Goal: Information Seeking & Learning: Learn about a topic

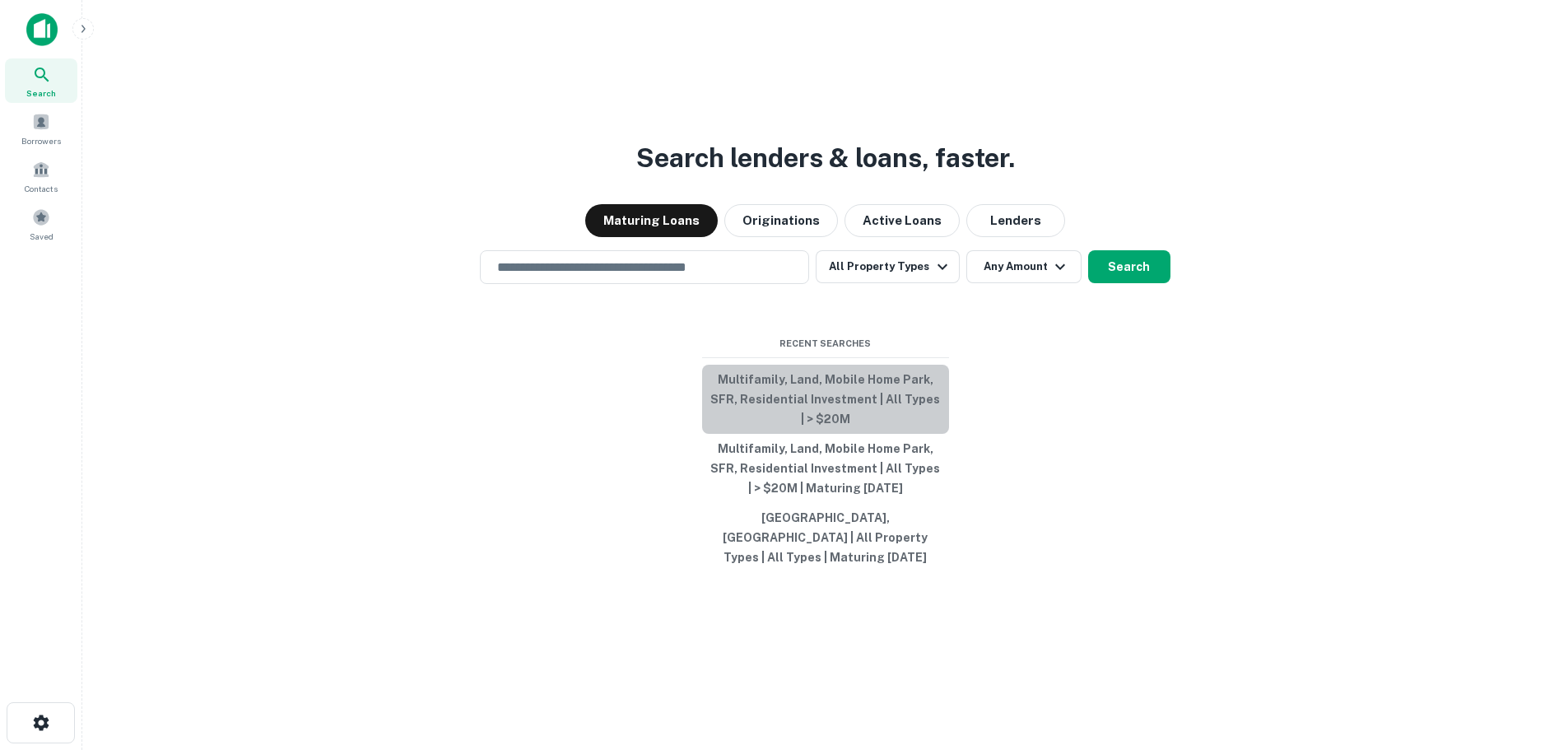
click at [860, 385] on button "Multifamily, Land, Mobile Home Park, SFR, Residential Investment | All Types | …" at bounding box center [825, 399] width 247 height 69
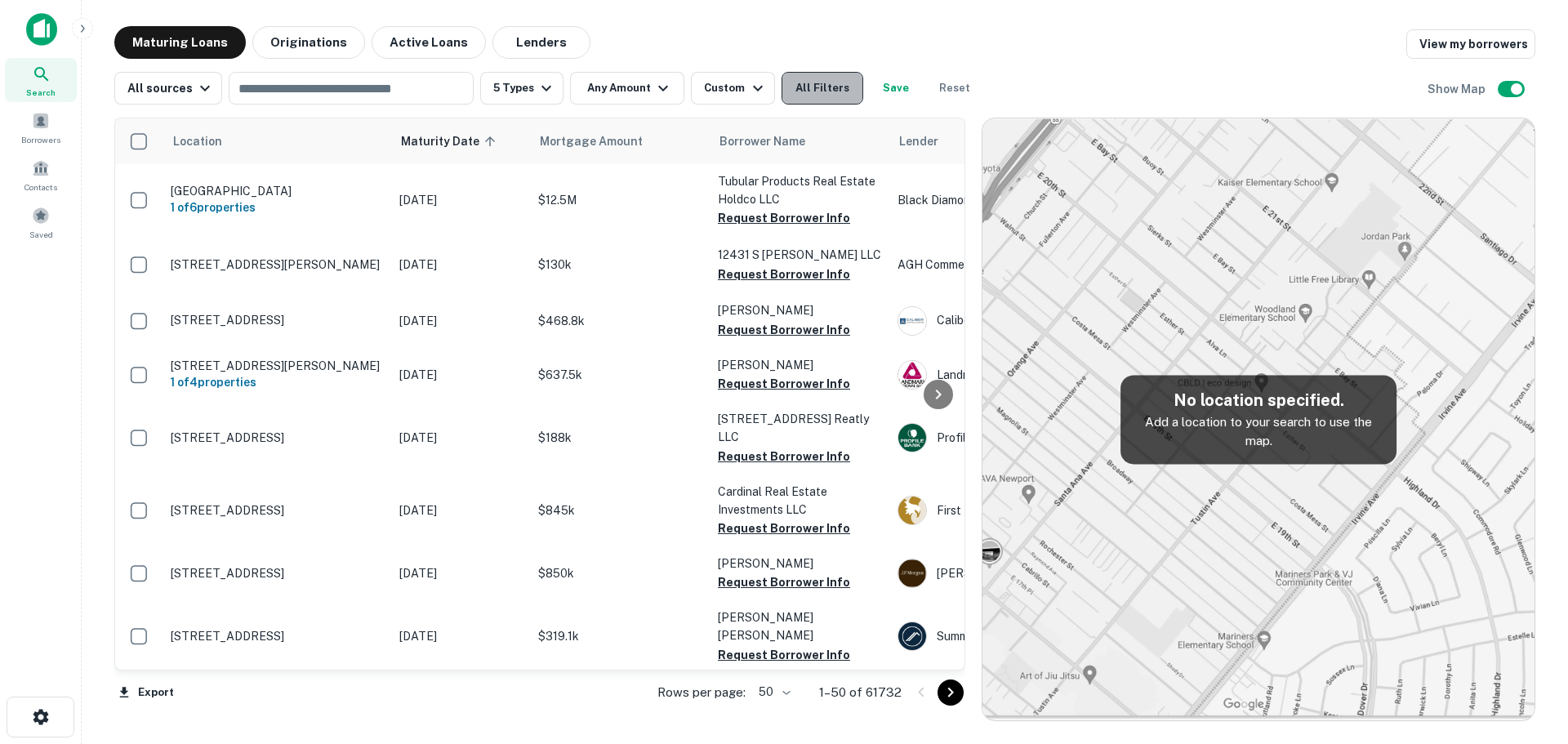
click at [828, 93] on button "All Filters" at bounding box center [822, 88] width 82 height 33
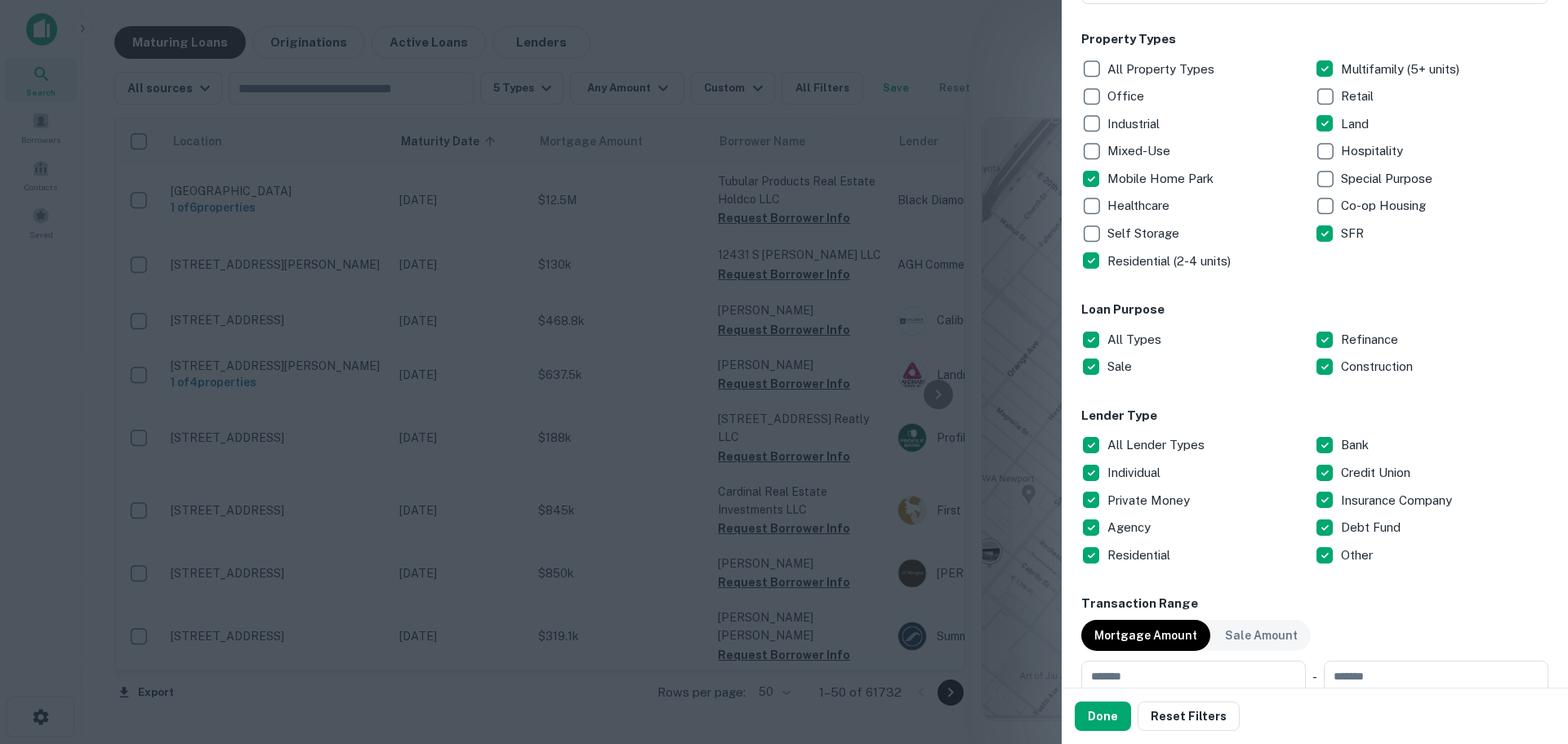
scroll to position [272, 0]
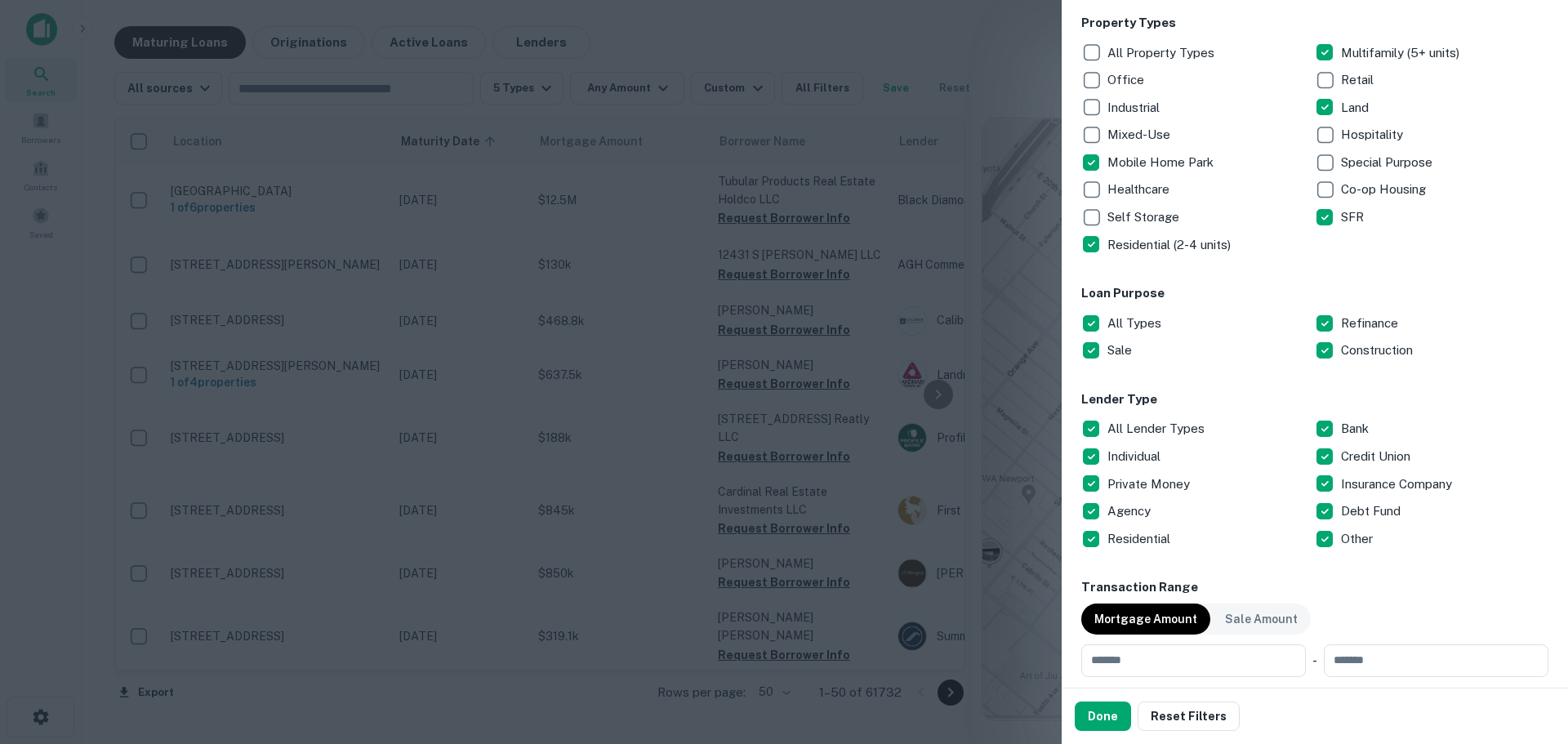
click at [1156, 423] on p "All Lender Types" at bounding box center [1157, 428] width 101 height 19
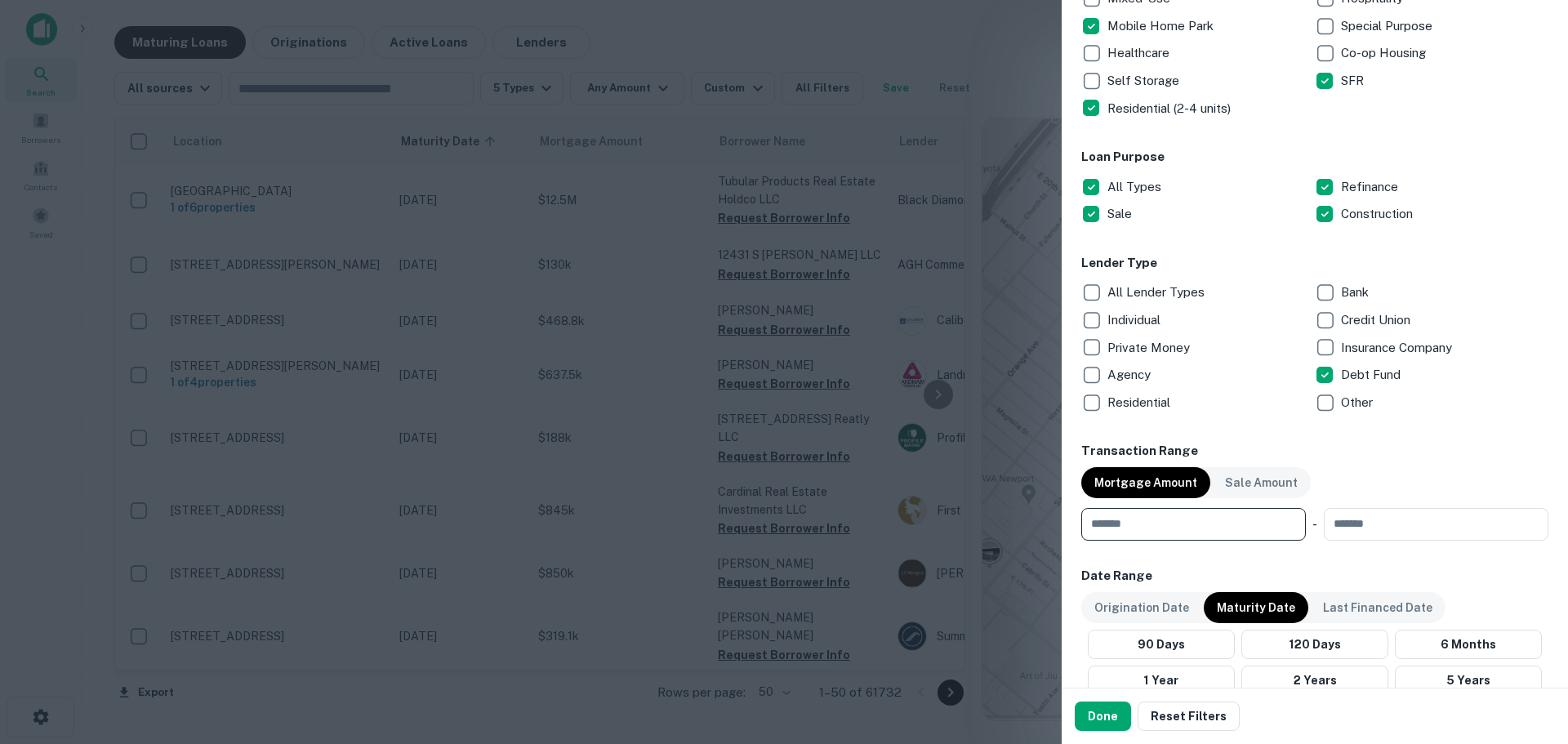
click at [1226, 529] on input "number" at bounding box center [1188, 524] width 213 height 33
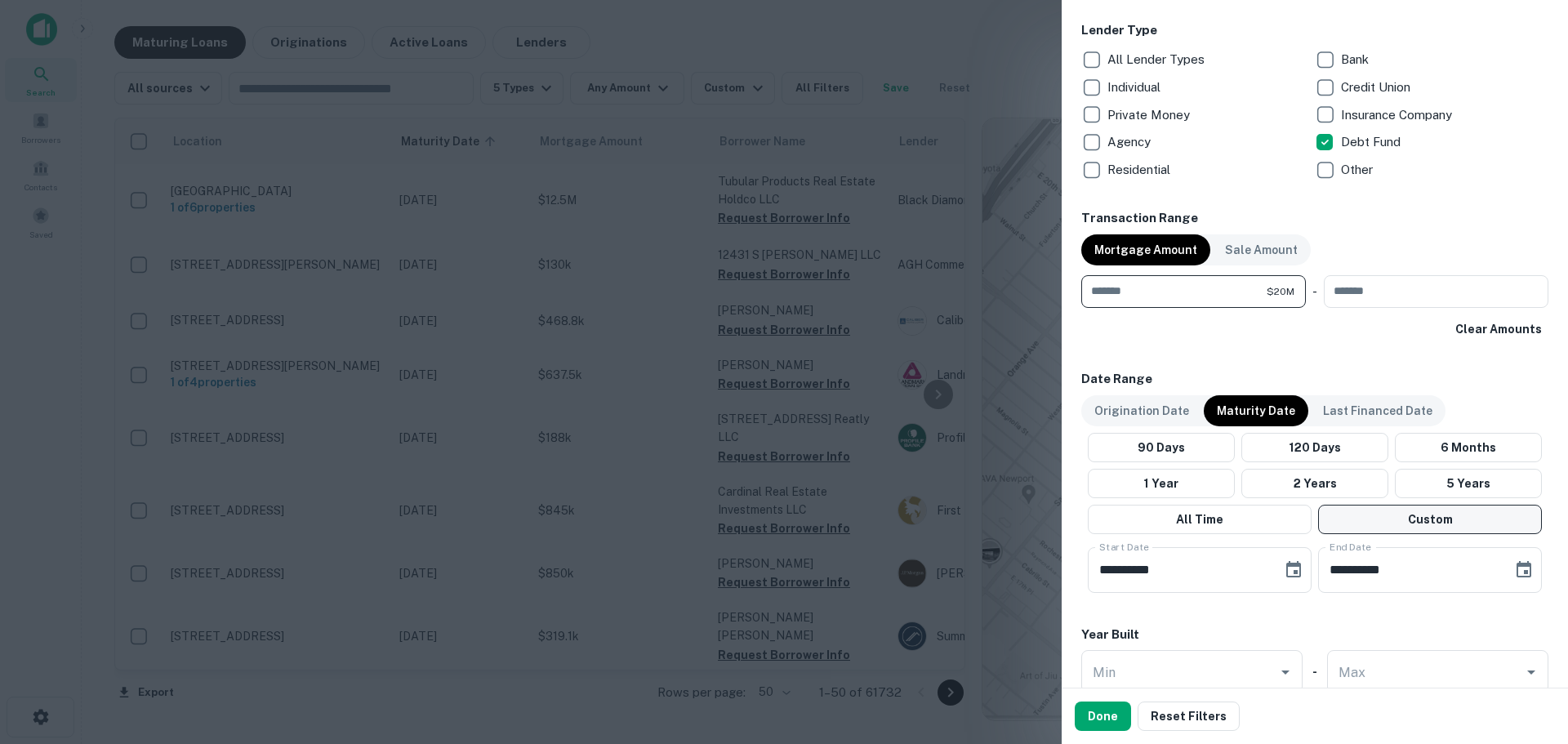
scroll to position [680, 0]
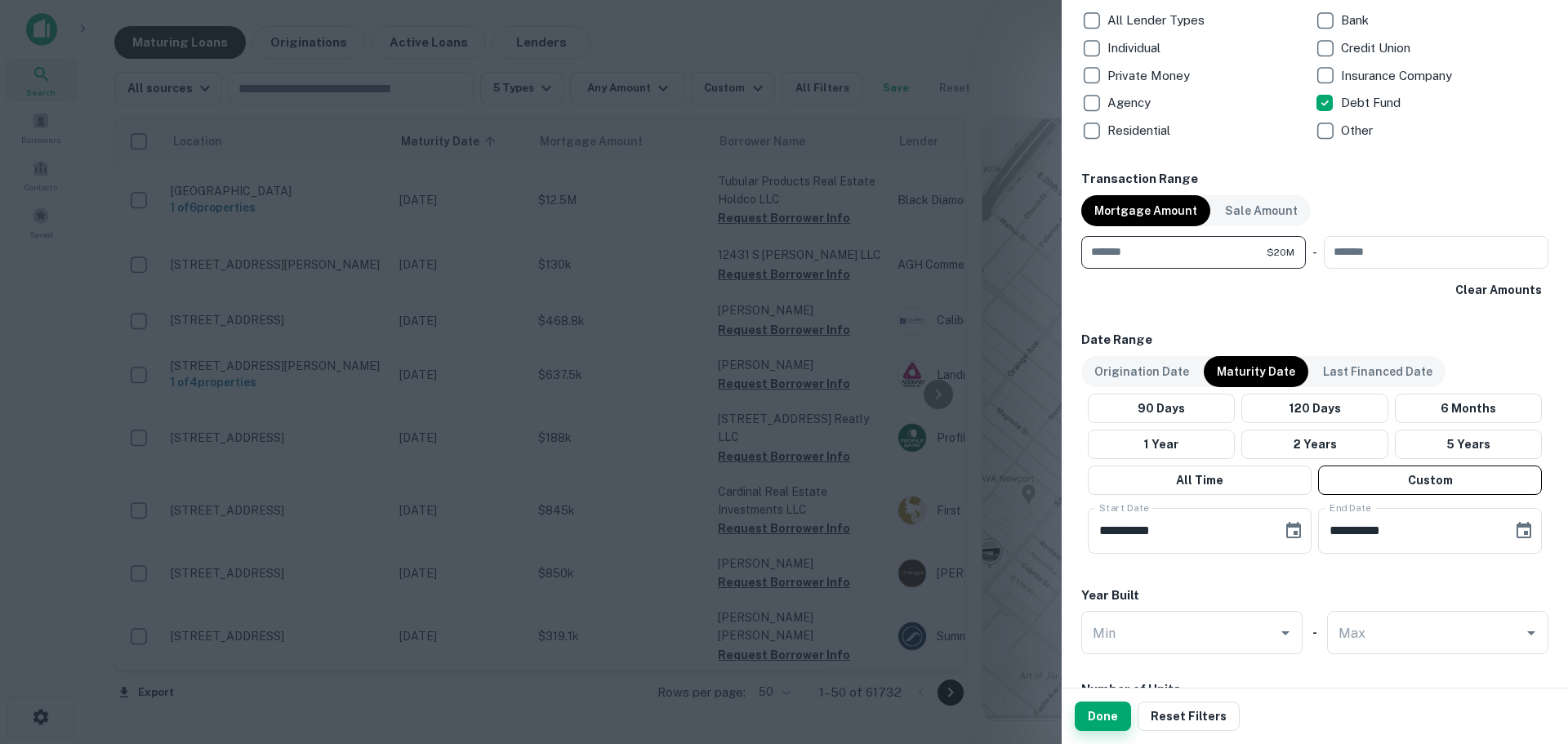
type input "********"
click at [1107, 710] on button "Done" at bounding box center [1102, 716] width 57 height 30
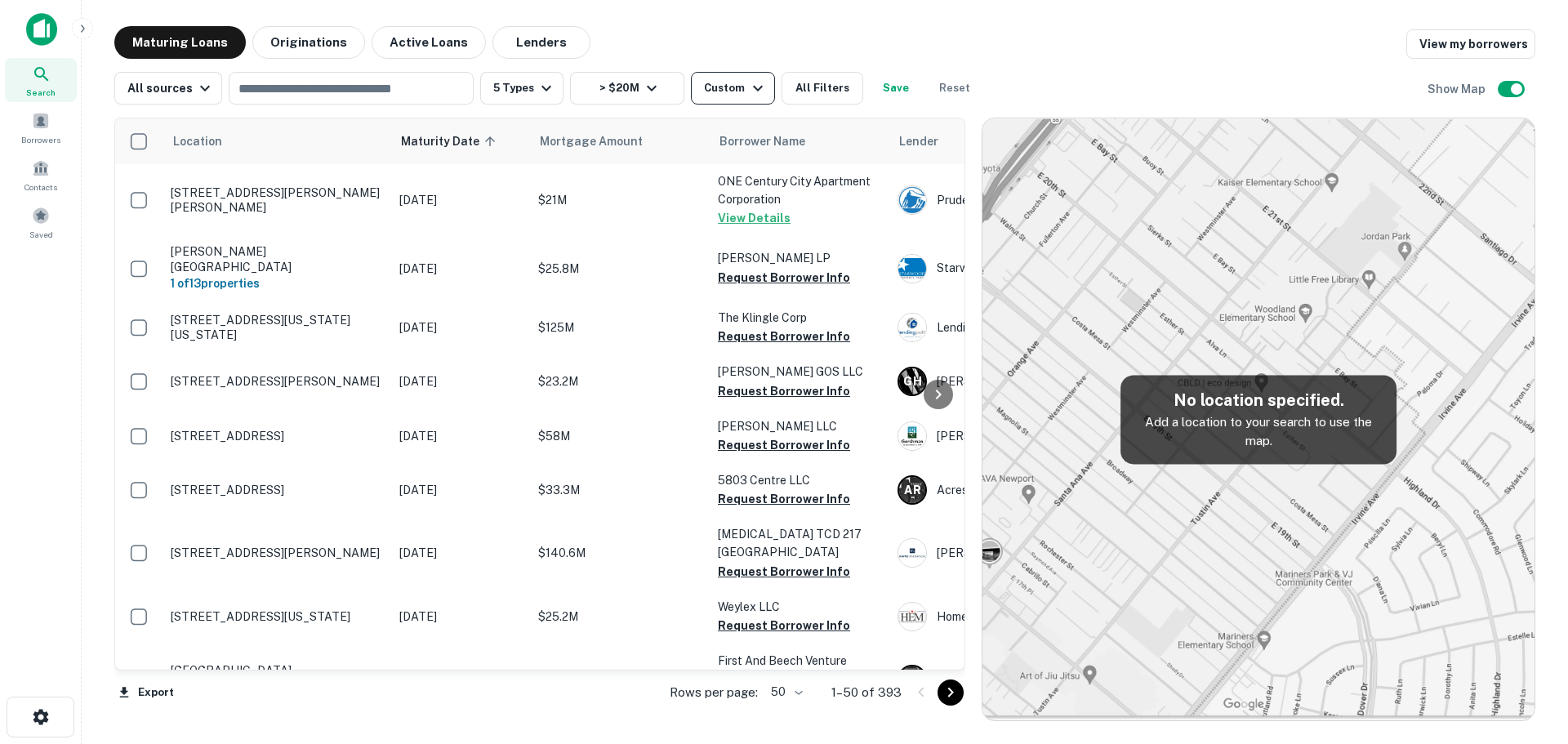
click at [748, 91] on icon "button" at bounding box center [758, 88] width 19 height 19
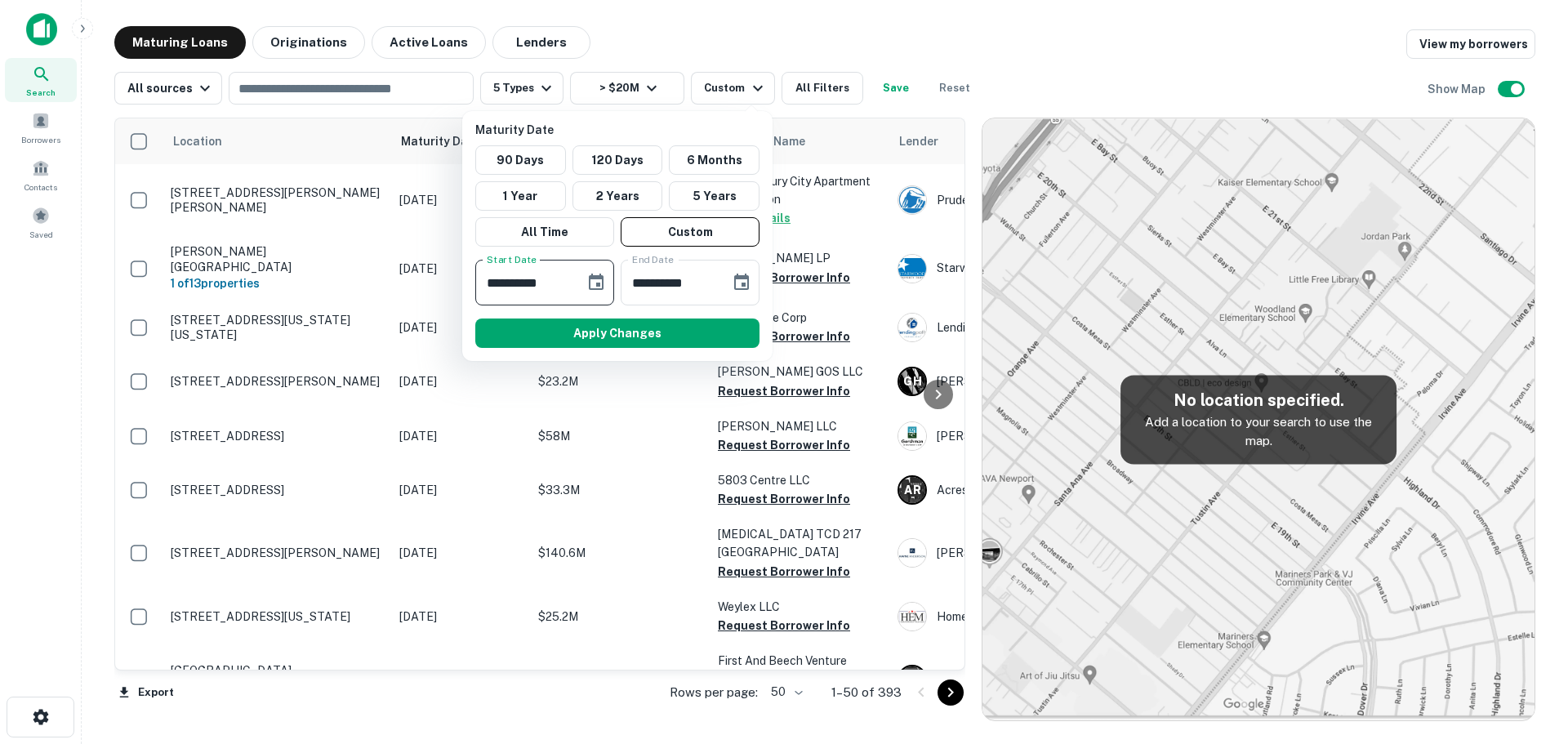
click at [509, 287] on input "**********" at bounding box center [524, 282] width 98 height 46
click at [499, 287] on input "**********" at bounding box center [524, 282] width 98 height 46
type input "**********"
click at [582, 333] on button "Apply Changes" at bounding box center [617, 333] width 284 height 30
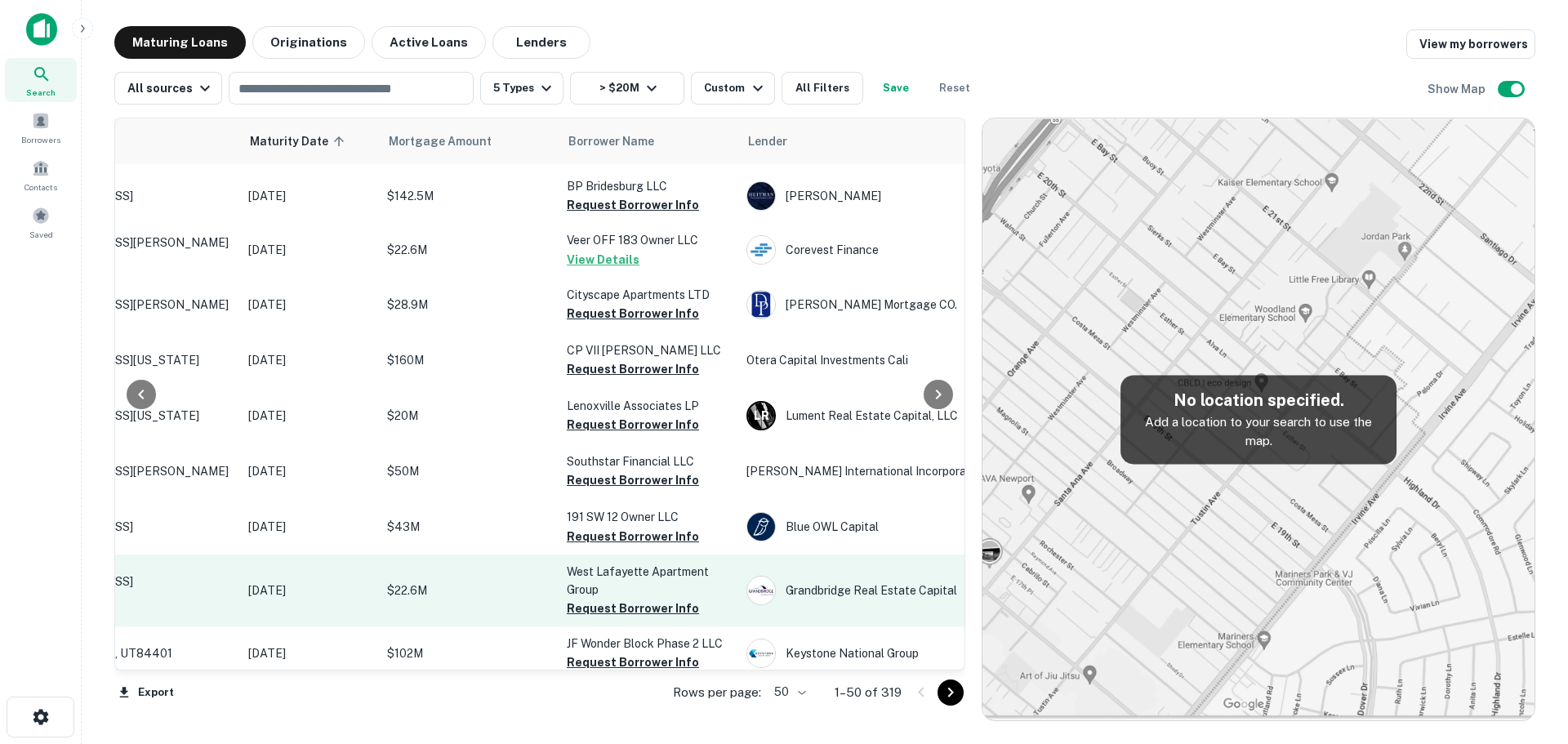
scroll to position [1361, 151]
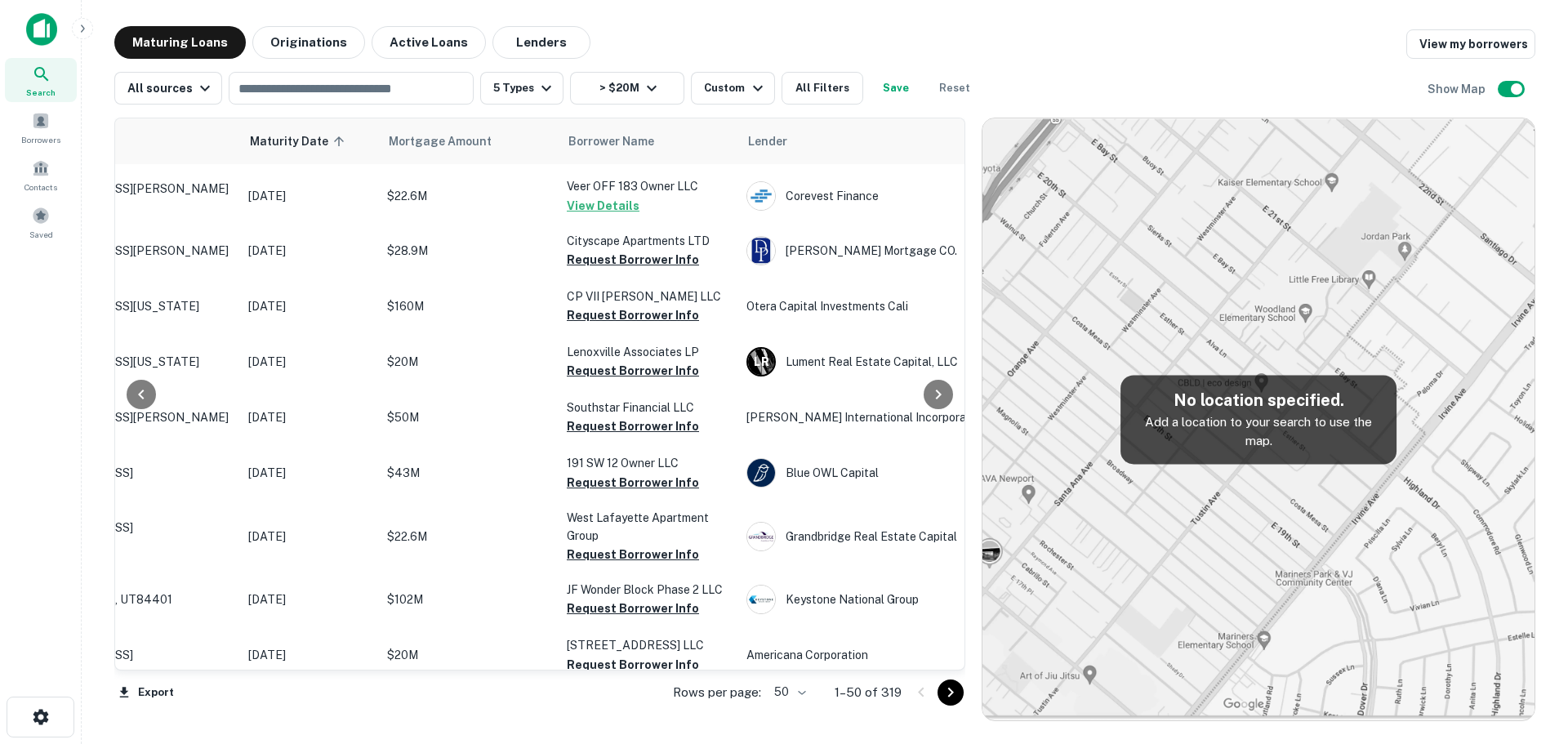
drag, startPoint x: 473, startPoint y: 490, endPoint x: 436, endPoint y: 690, distance: 203.4
click at [435, 693] on div "Export Rows per page: 50 ** 1–50 of 319" at bounding box center [540, 692] width 851 height 44
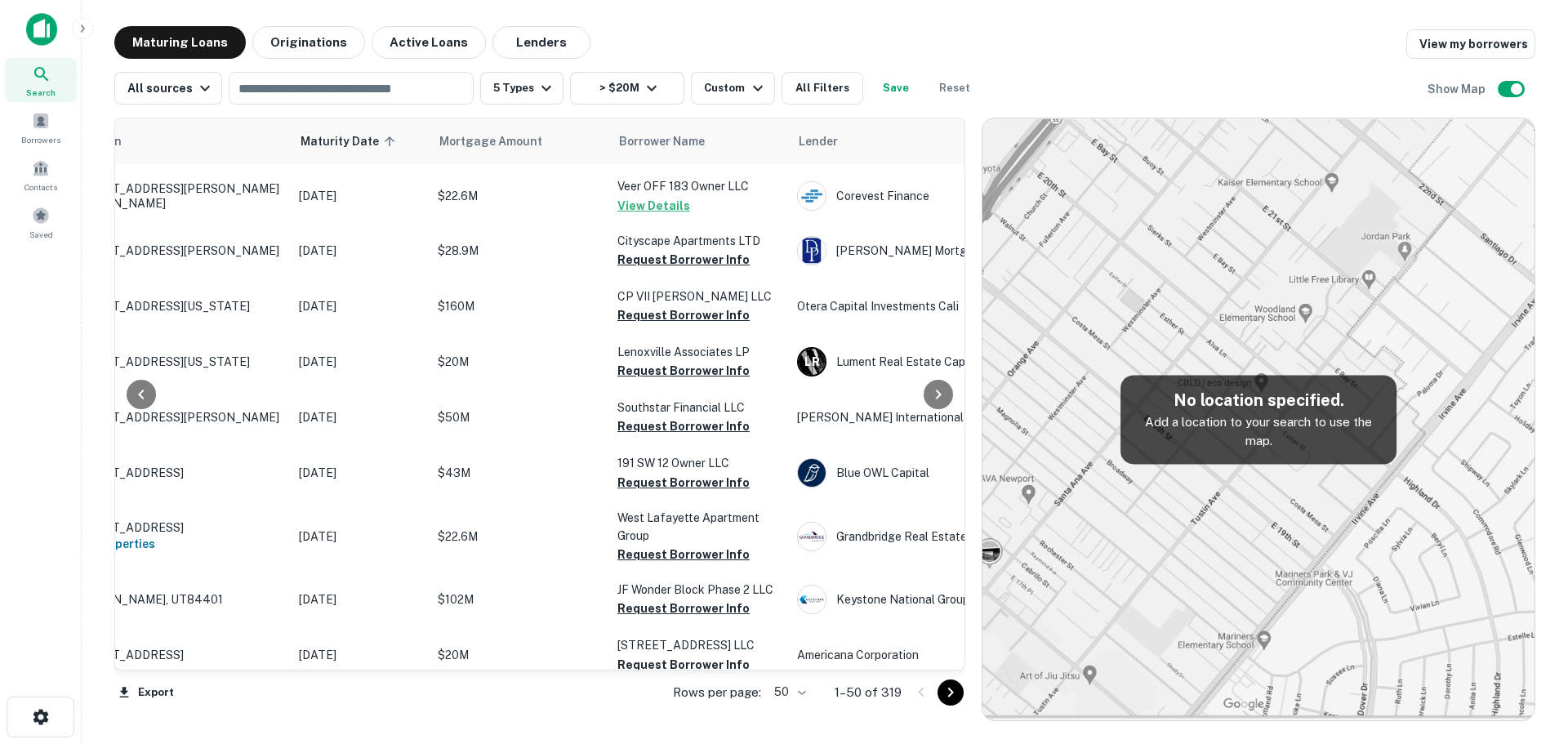
scroll to position [1361, 93]
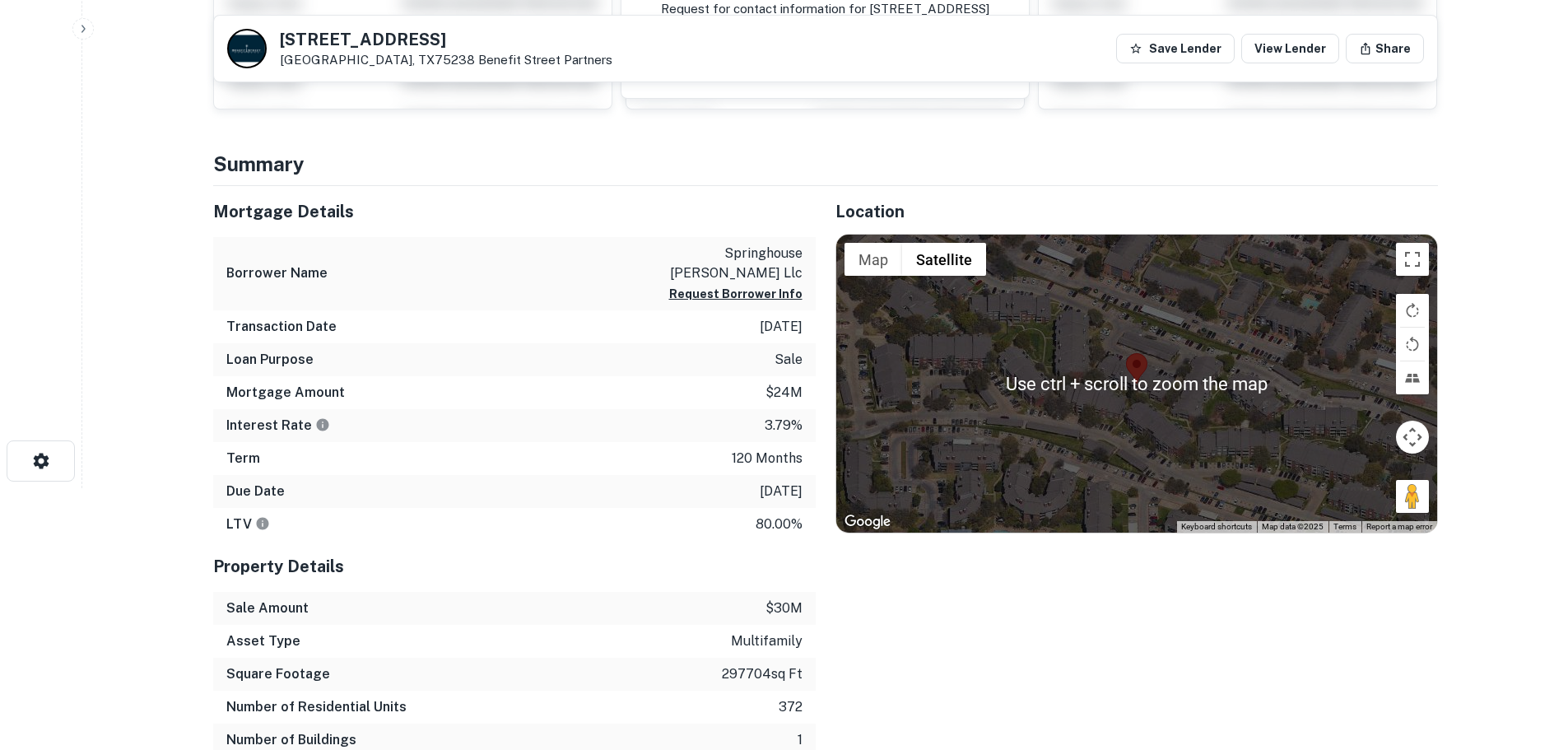
scroll to position [137, 0]
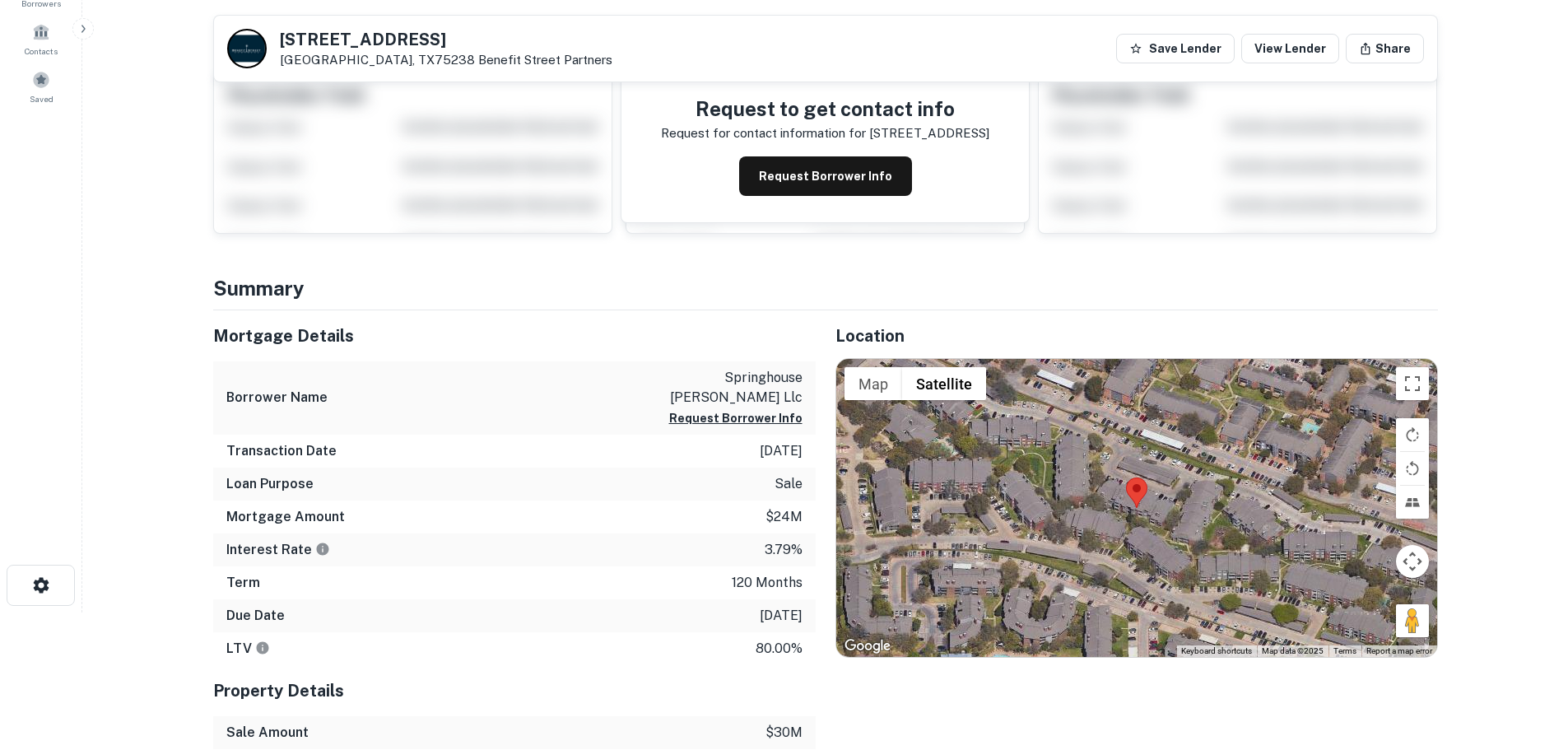
click at [1164, 534] on div at bounding box center [1136, 508] width 601 height 298
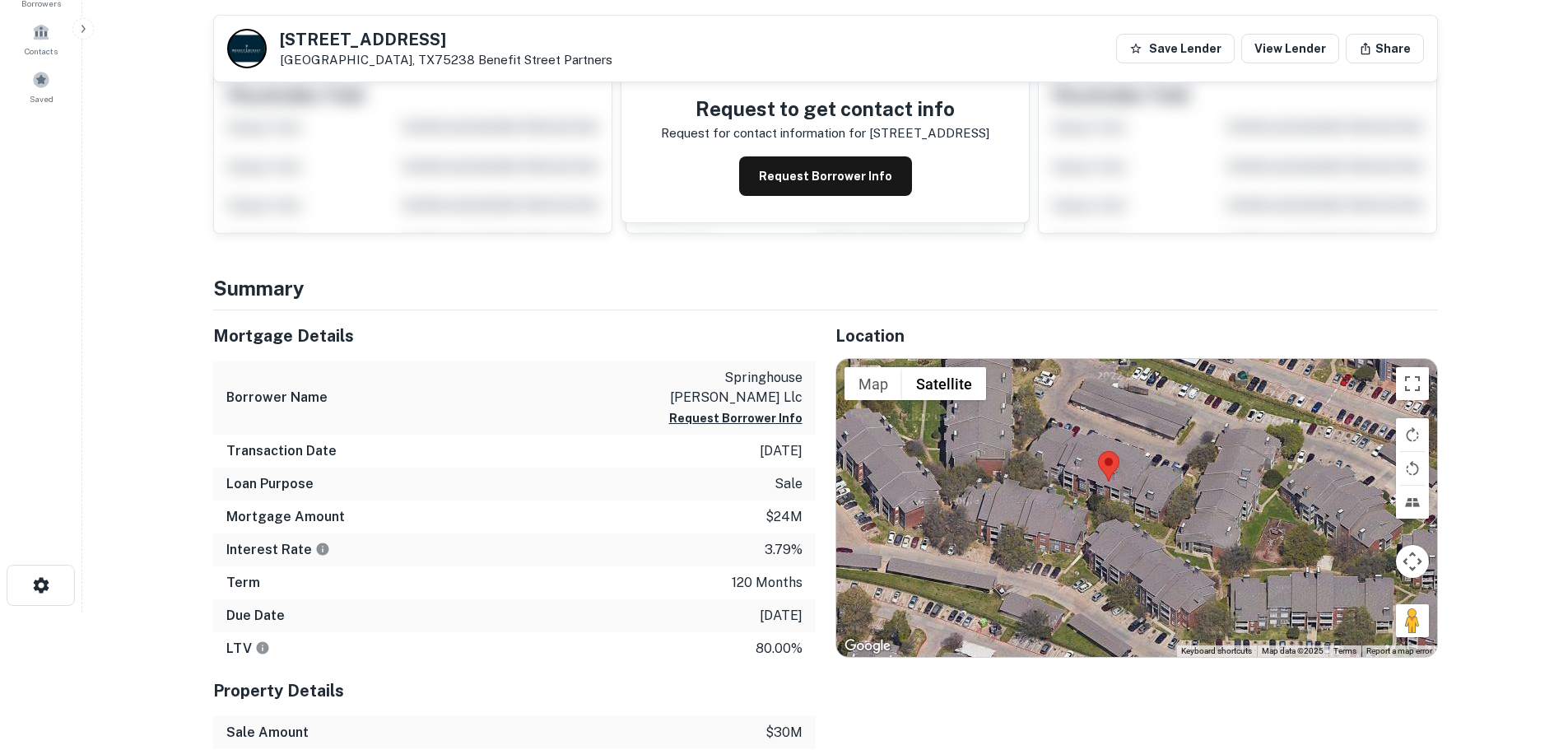
scroll to position [0, 0]
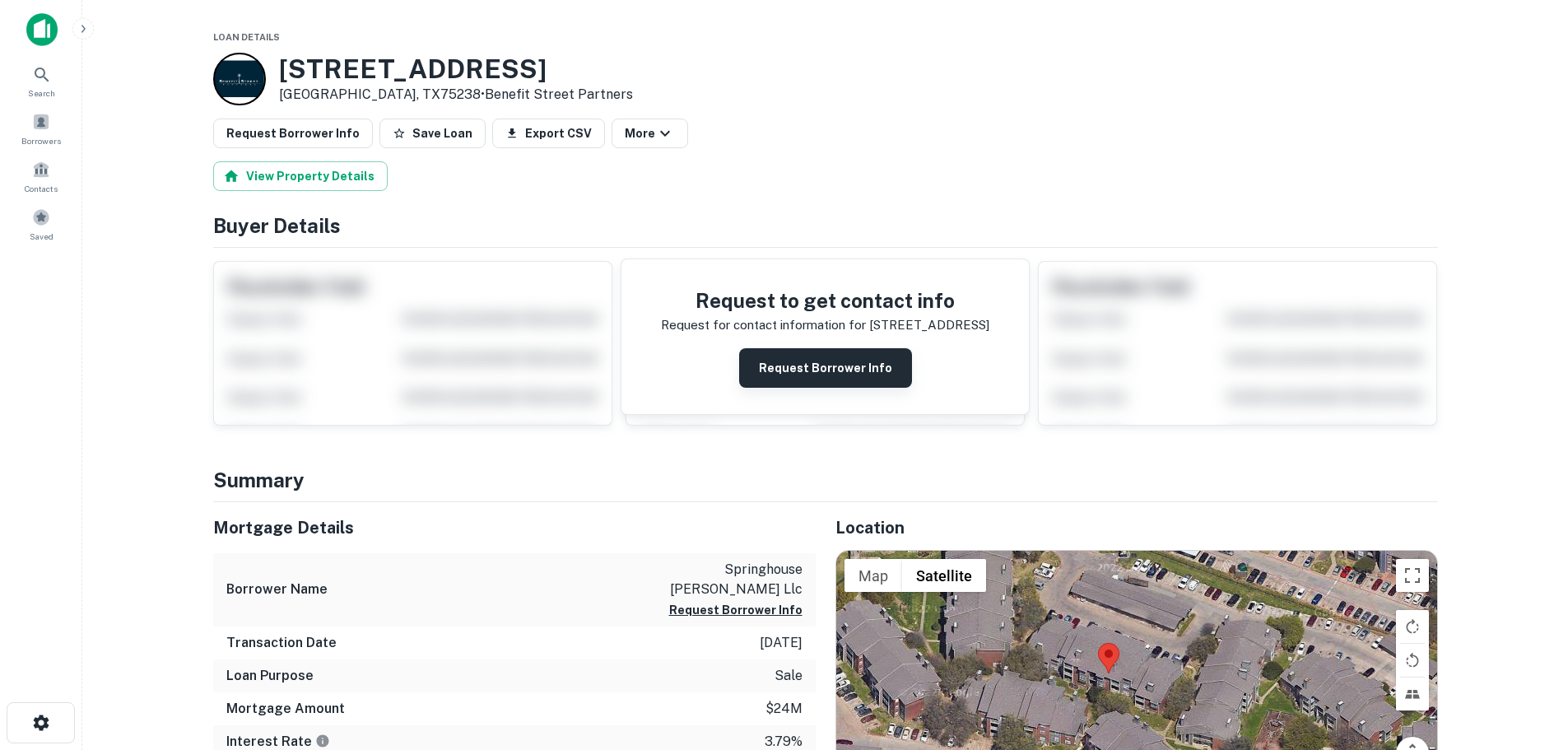
click at [807, 363] on button "Request Borrower Info" at bounding box center [826, 368] width 173 height 40
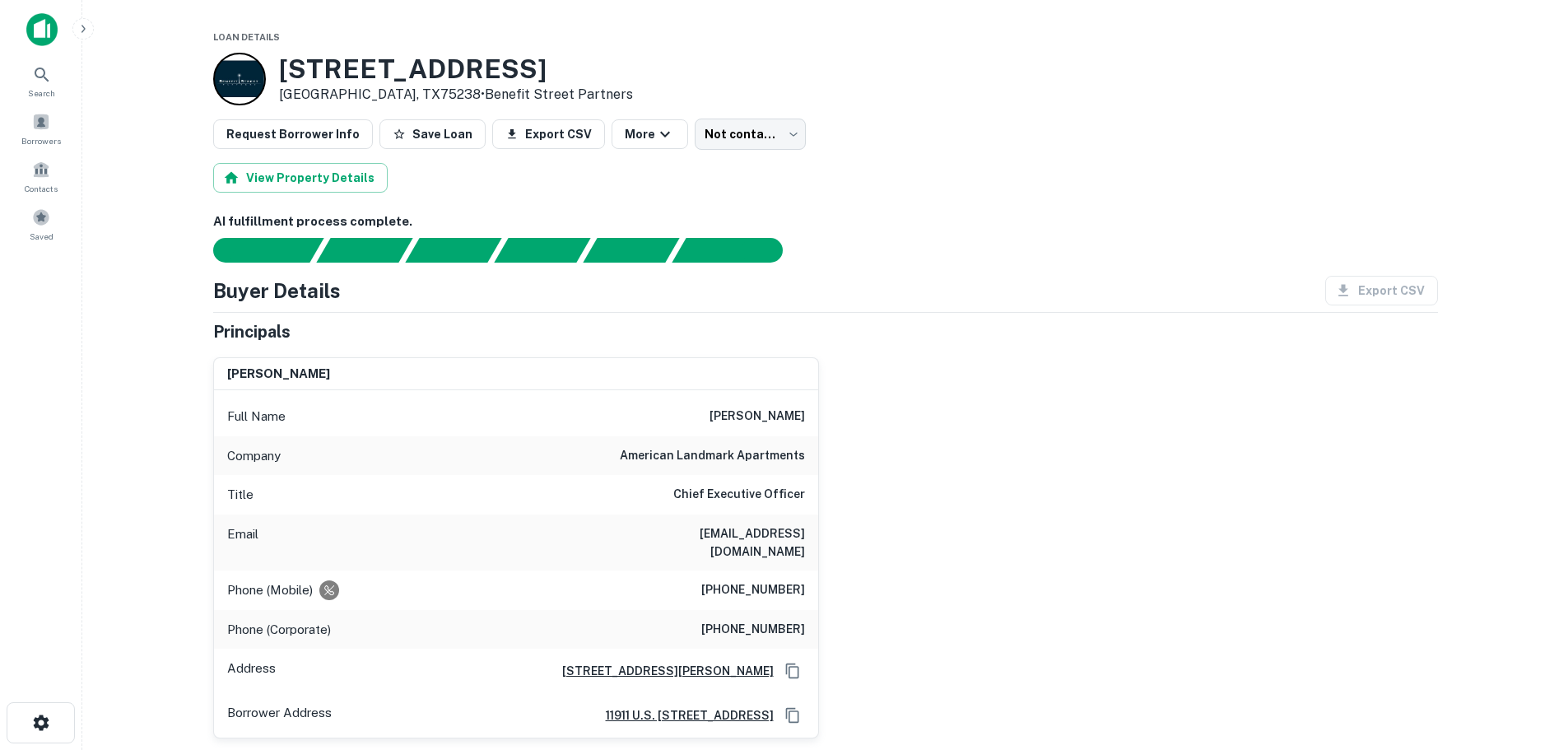
click at [660, 455] on h6 "american landmark apartments" at bounding box center [711, 456] width 185 height 19
click at [770, 457] on h6 "american landmark apartments" at bounding box center [711, 456] width 185 height 19
copy h6 "american landmark apartments"
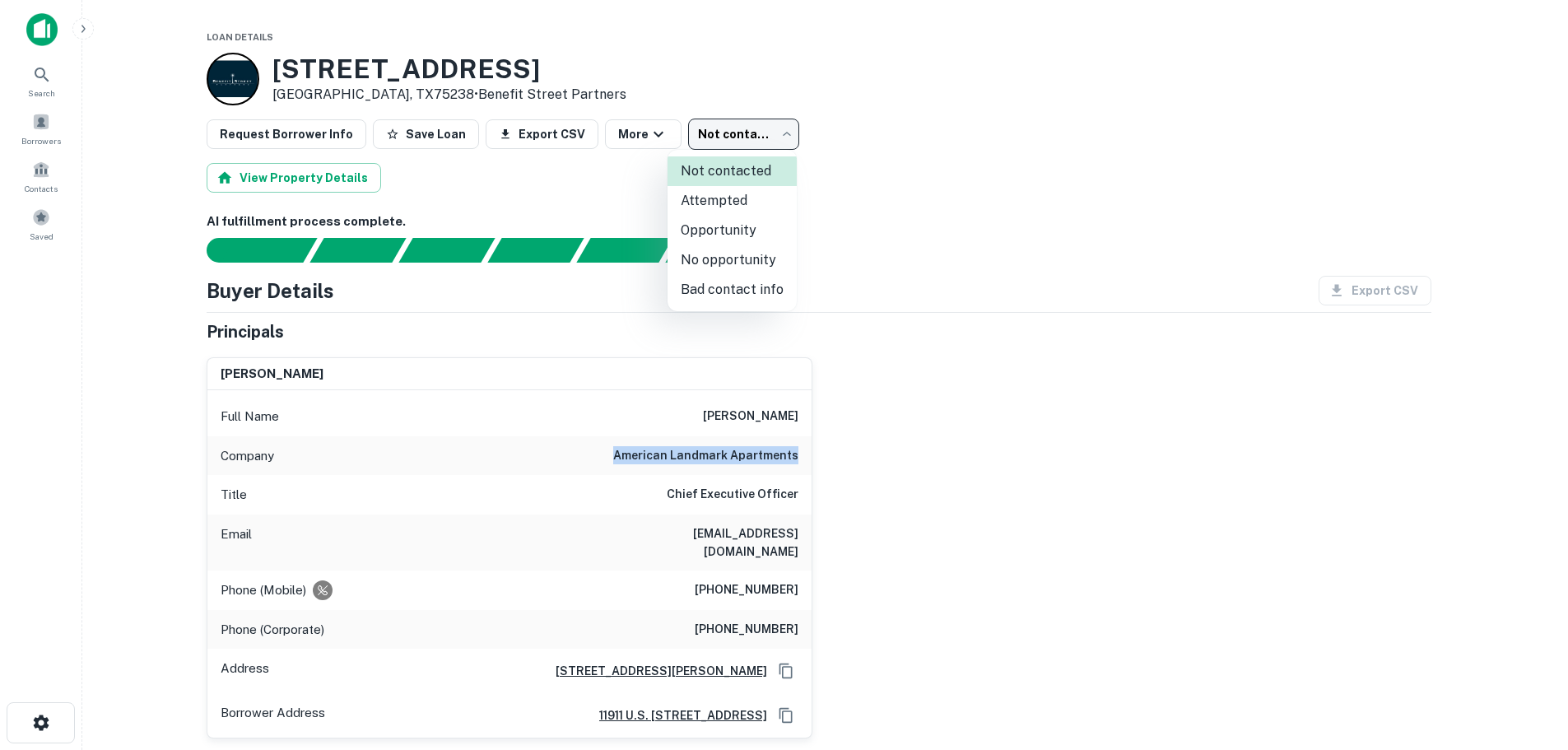
click at [736, 130] on body "Search Borrowers Contacts Saved Loan Details 12660 Jupiter Rd Dallas, TX75238 •…" at bounding box center [784, 375] width 1568 height 750
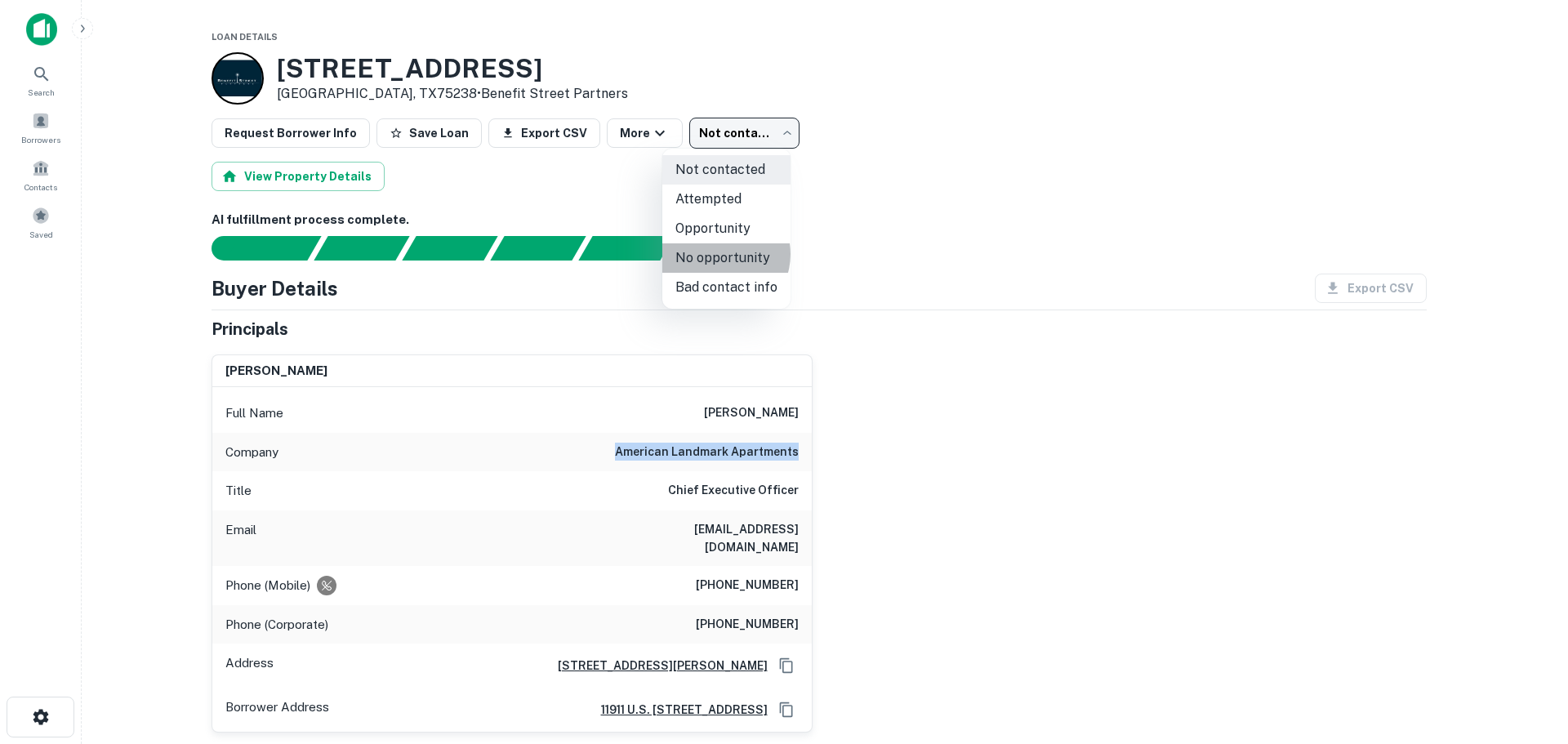
click at [718, 253] on li "No opportunity" at bounding box center [727, 257] width 129 height 30
type input "**********"
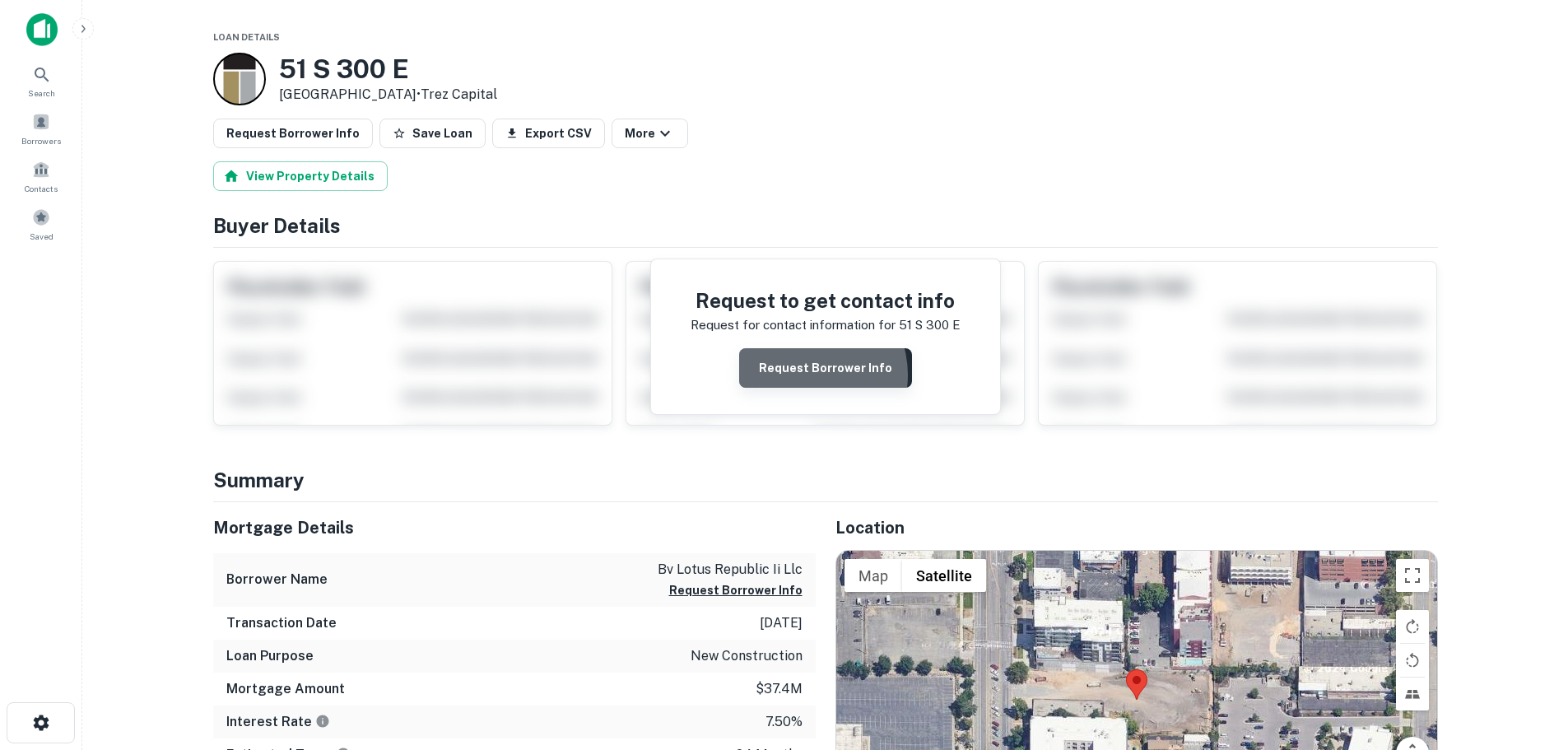
click at [805, 375] on button "Request Borrower Info" at bounding box center [826, 368] width 173 height 40
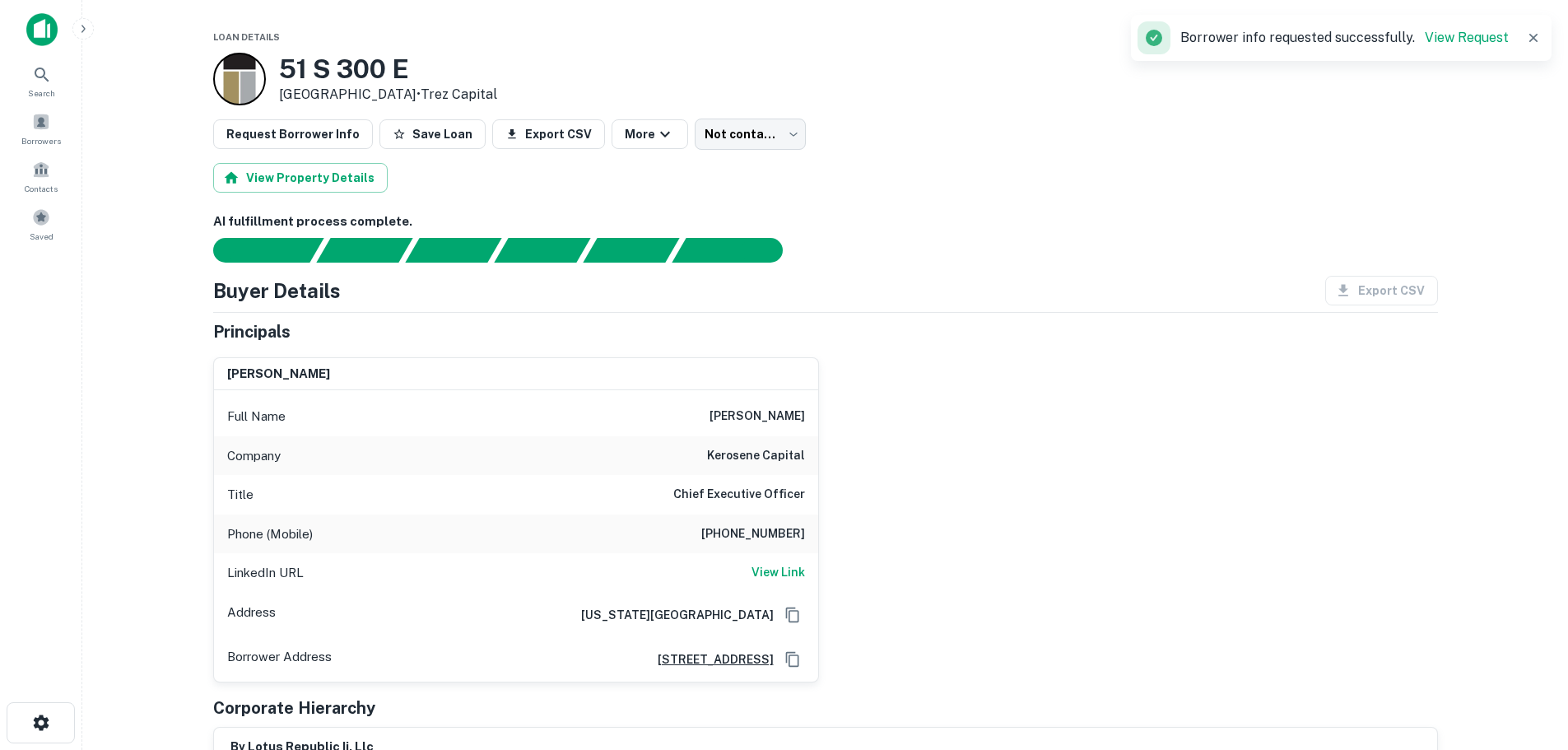
click at [744, 460] on h6 "kerosene capital" at bounding box center [756, 456] width 98 height 19
click at [743, 460] on h6 "kerosene capital" at bounding box center [756, 456] width 98 height 19
click at [731, 448] on h6 "kerosene capital" at bounding box center [756, 456] width 98 height 19
click at [800, 458] on h6 "kerosene capital" at bounding box center [756, 456] width 98 height 19
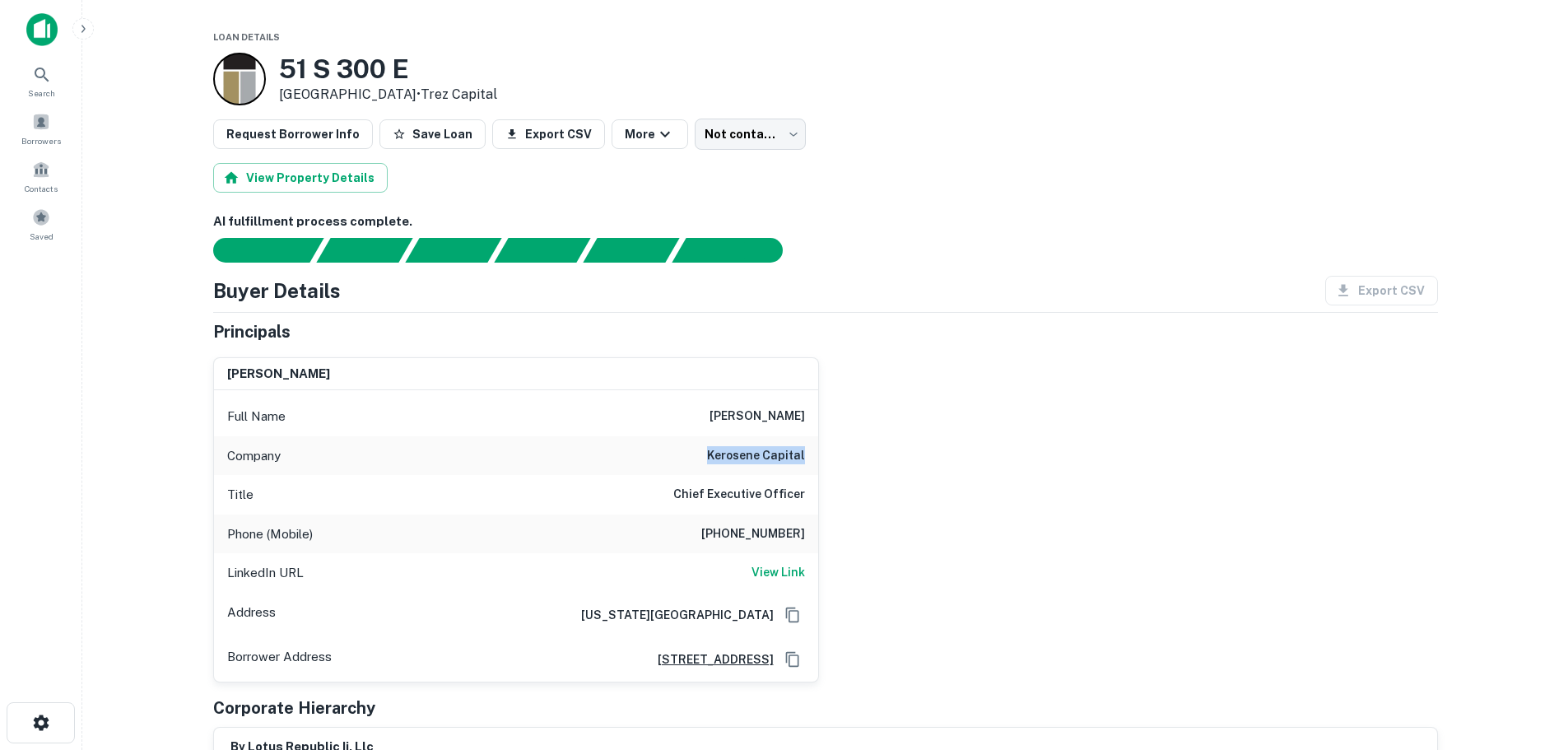
copy h6 "kerosene capital"
click at [732, 410] on h6 "cortney liddiard" at bounding box center [757, 416] width 96 height 19
click at [790, 420] on h6 "cortney liddiard" at bounding box center [757, 416] width 96 height 19
copy h6 "cortney liddiard"
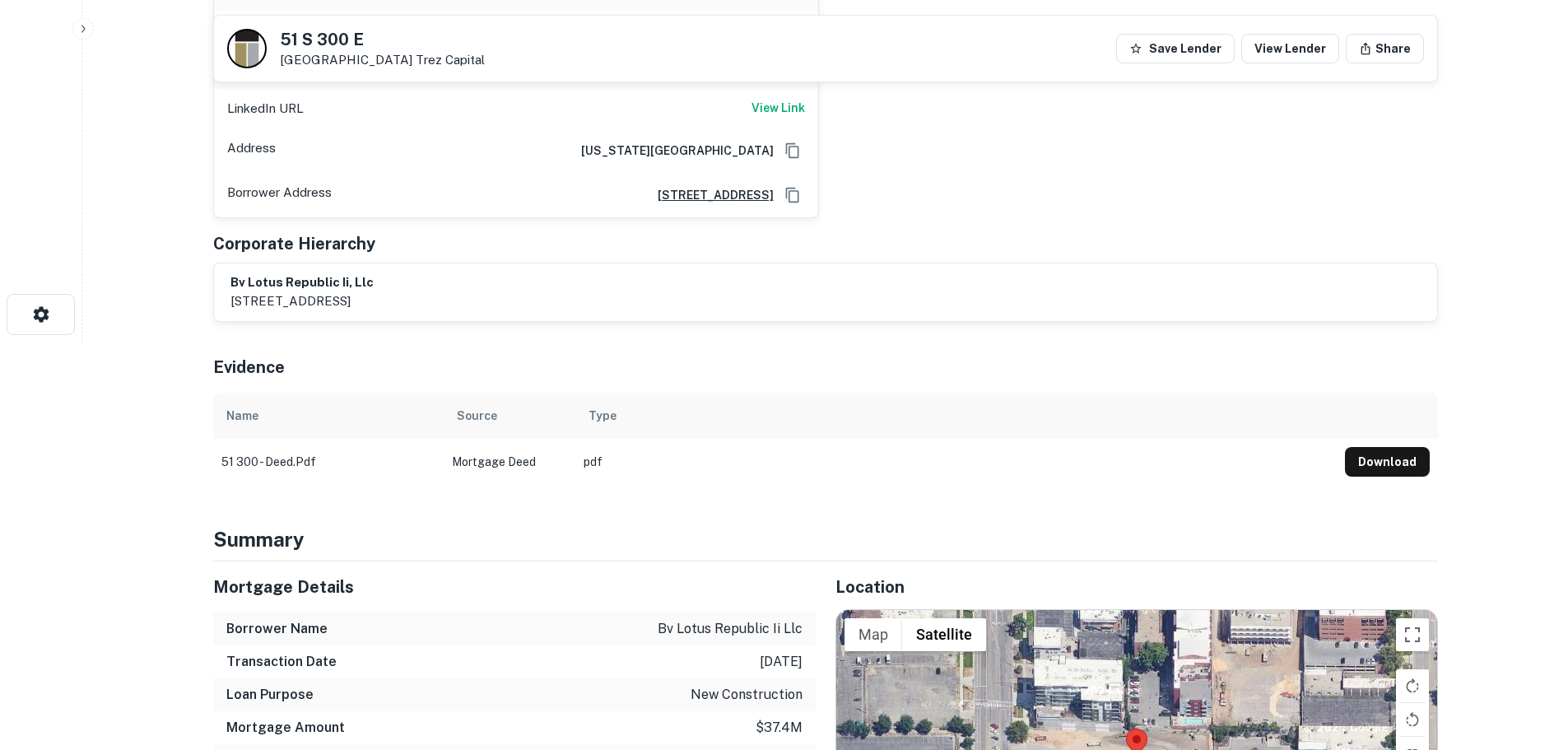
scroll to position [549, 0]
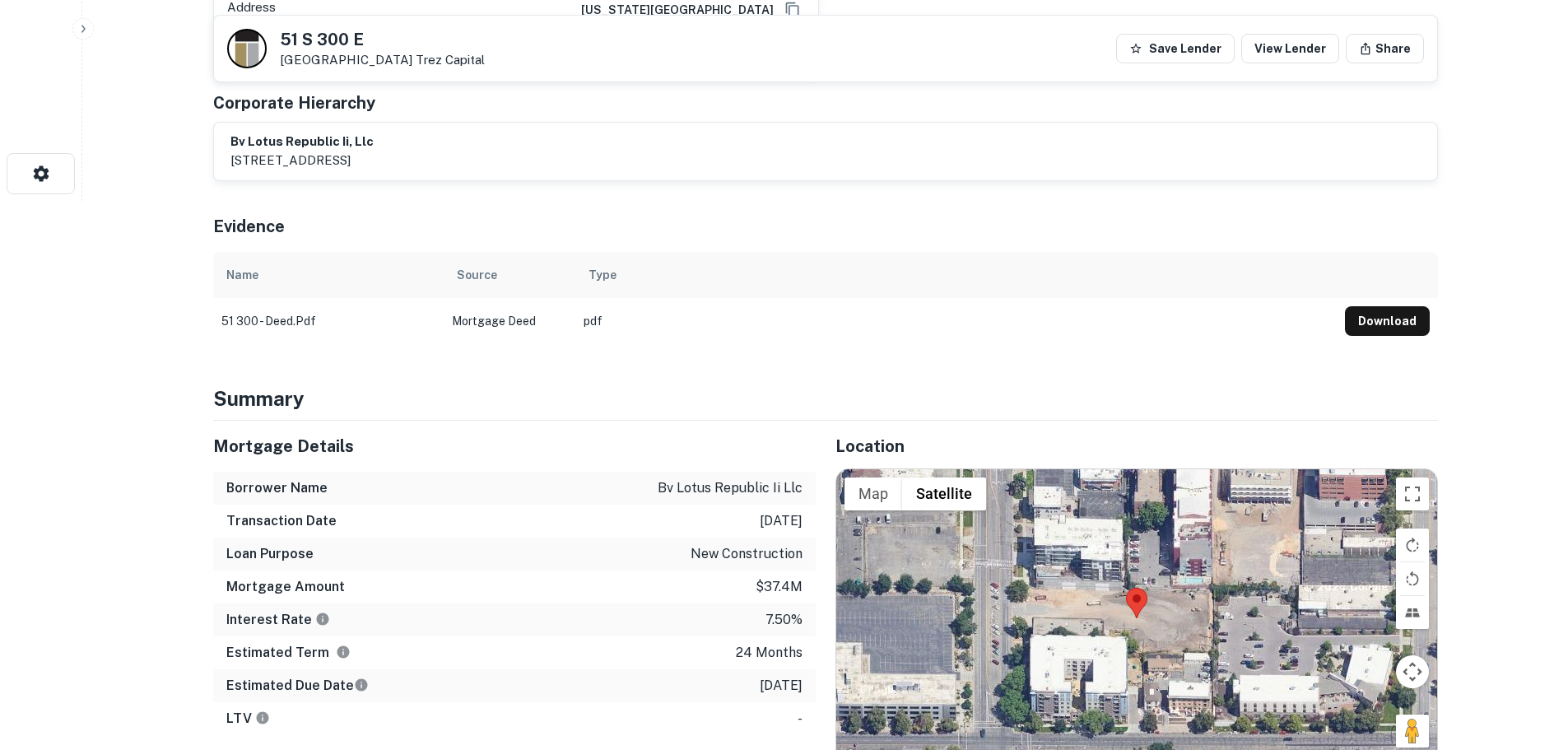
click at [669, 486] on p "bv lotus republic ii llc" at bounding box center [731, 488] width 145 height 19
click at [669, 487] on p "bv lotus republic ii llc" at bounding box center [731, 488] width 145 height 19
click at [789, 487] on p "bv lotus republic ii llc" at bounding box center [731, 488] width 145 height 19
click at [531, 465] on div "Mortgage Details" at bounding box center [514, 446] width 603 height 51
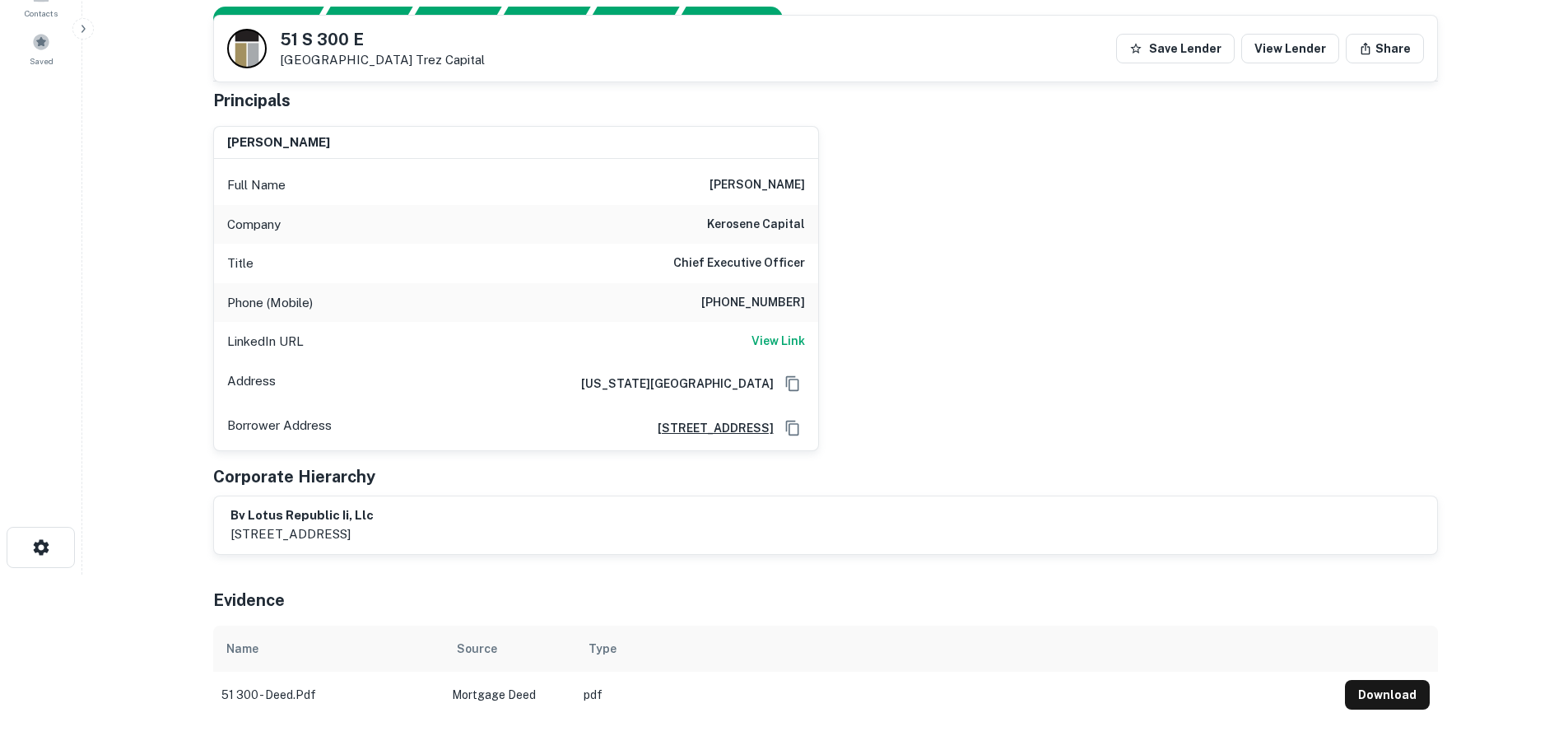
scroll to position [0, 0]
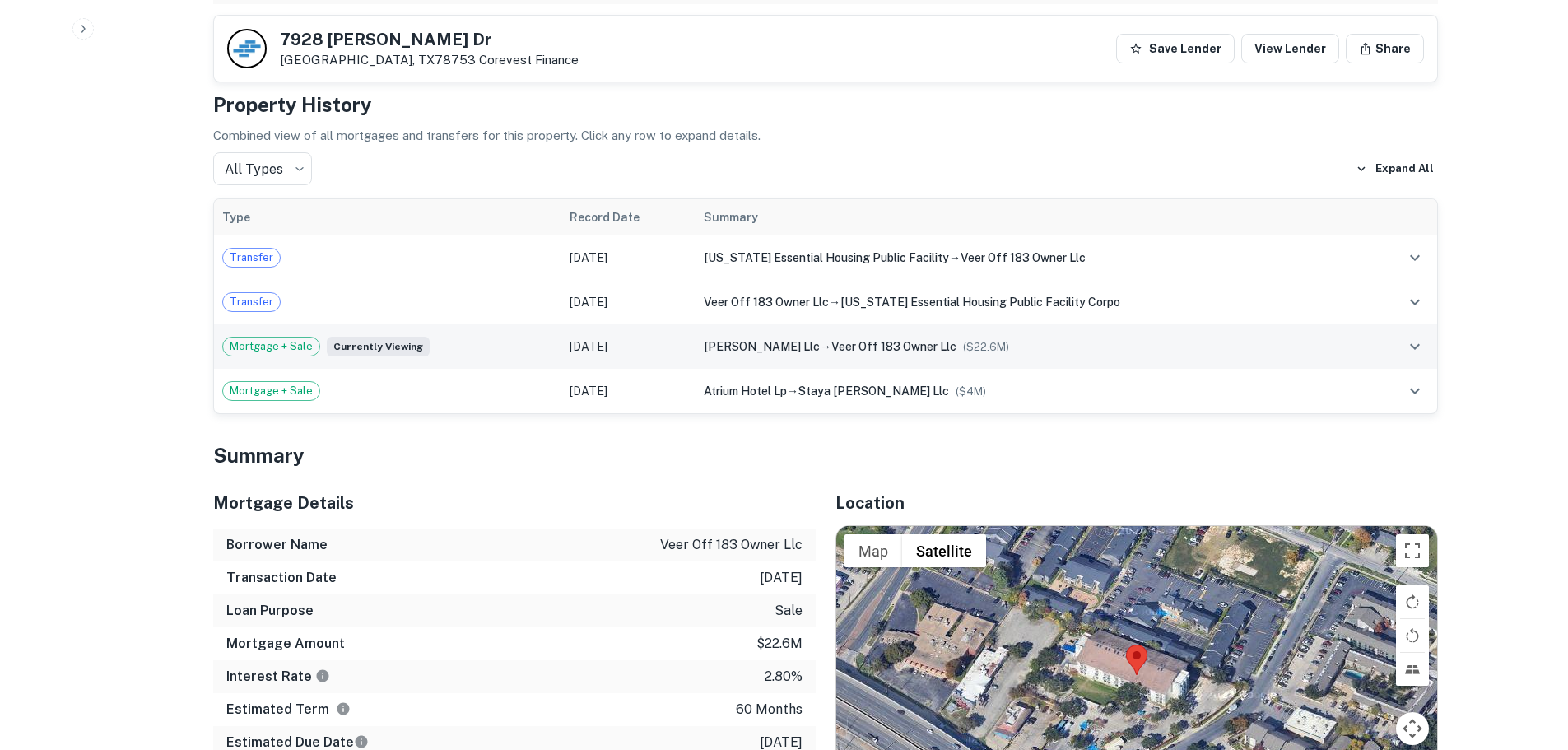
scroll to position [1097, 0]
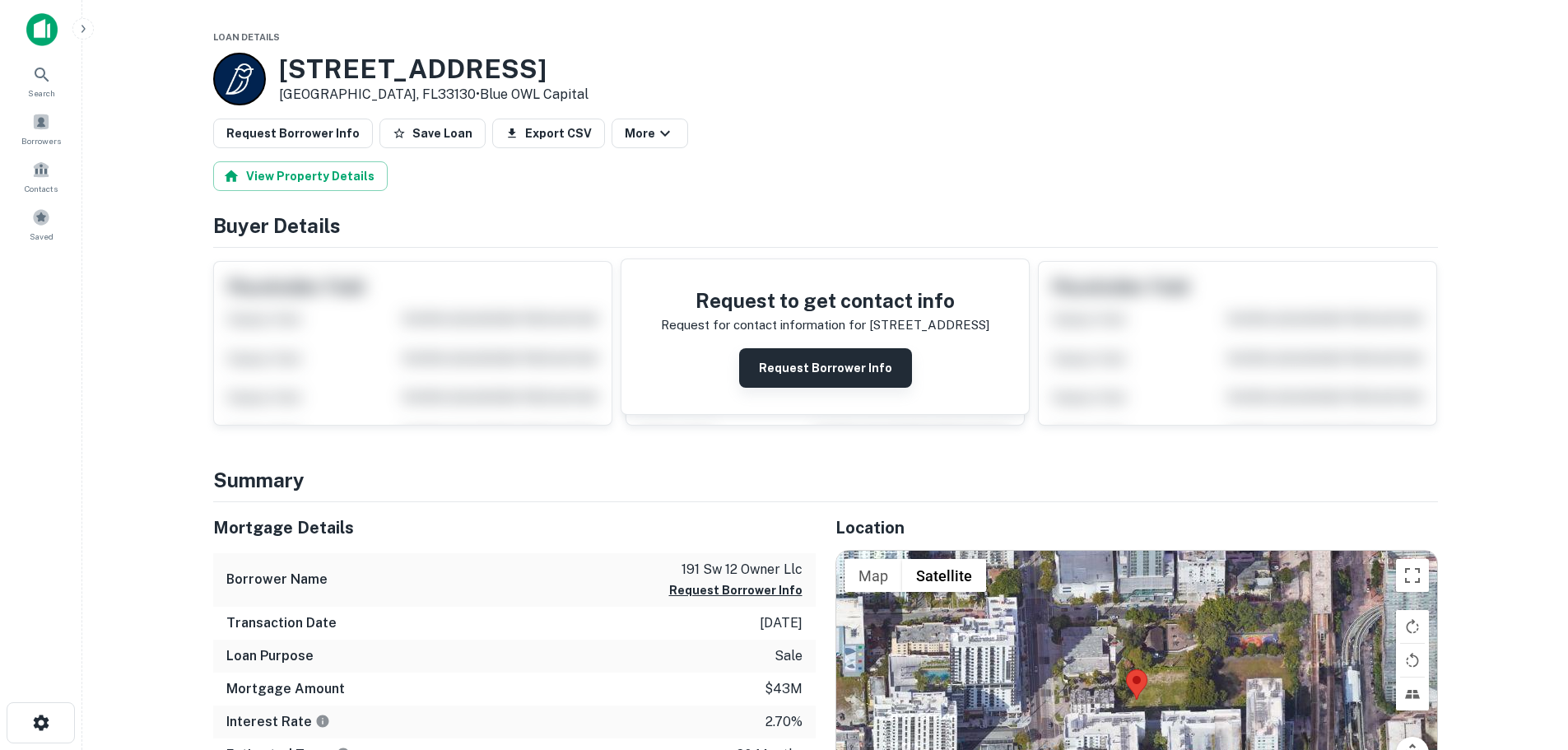
click at [794, 363] on button "Request Borrower Info" at bounding box center [826, 368] width 173 height 40
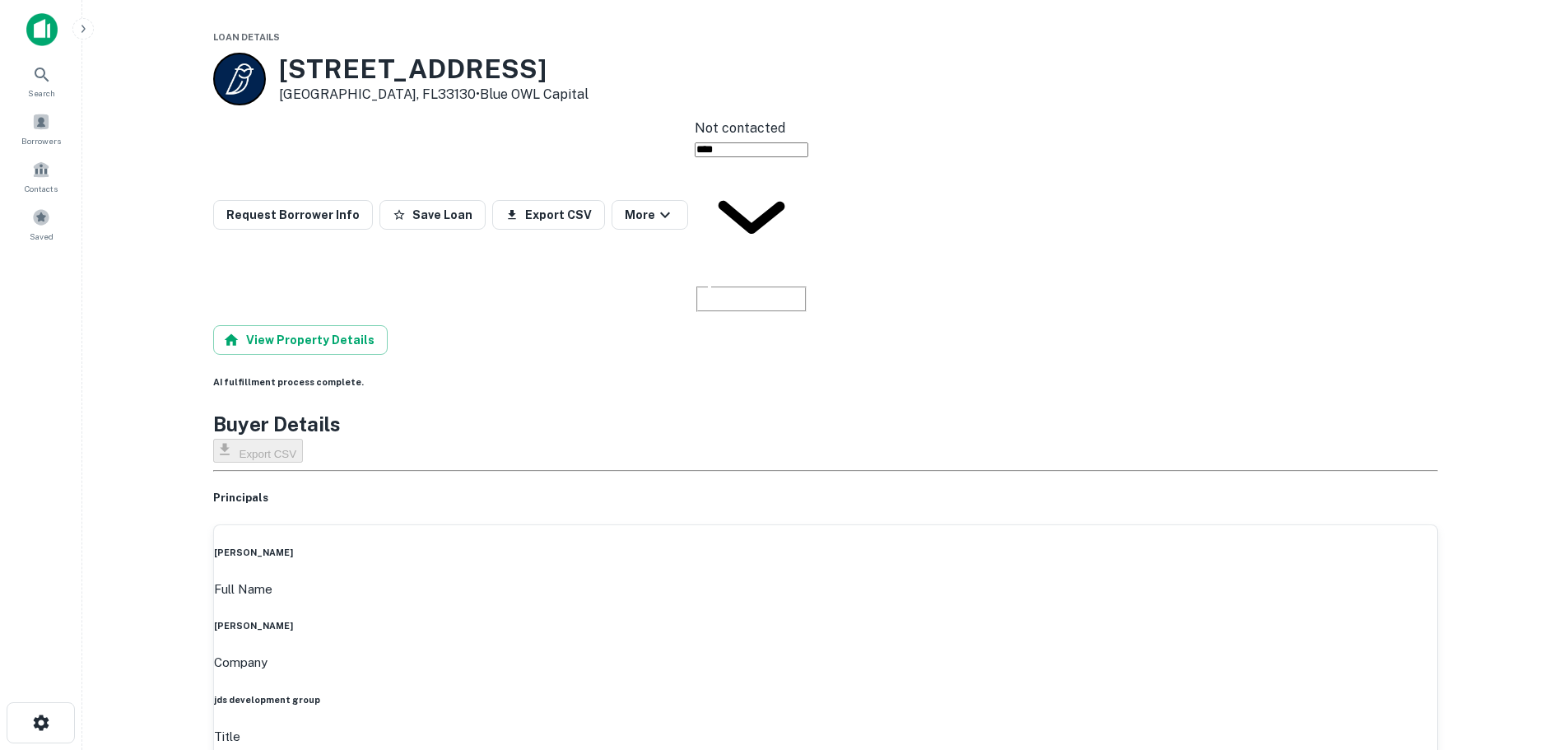
click at [687, 693] on h6 "jds development group" at bounding box center [826, 700] width 1223 height 14
click at [784, 693] on h6 "jds development group" at bounding box center [826, 700] width 1223 height 14
copy h6 "jds development group"
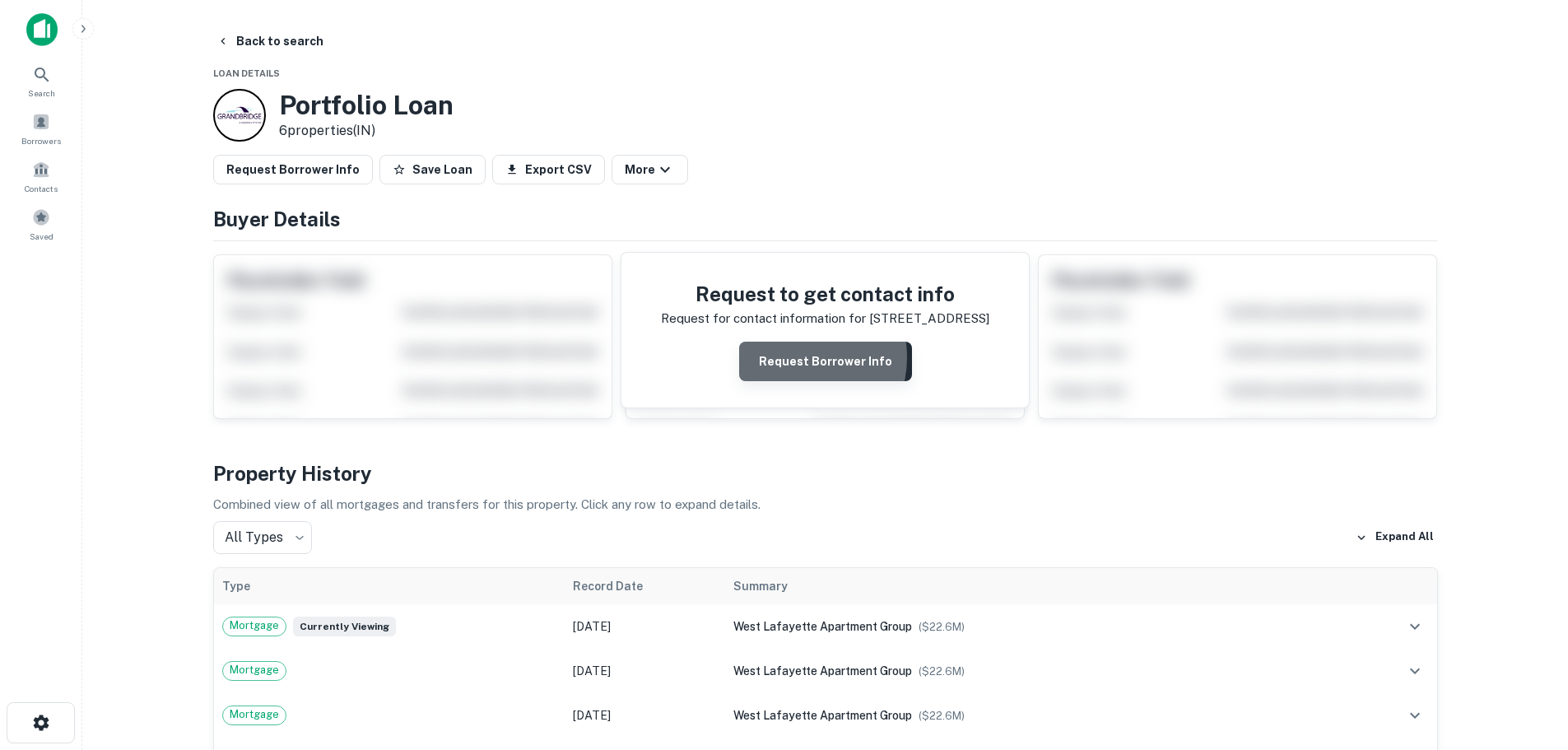
click at [793, 357] on button "Request Borrower Info" at bounding box center [826, 361] width 173 height 40
